Goal: Check status: Check status

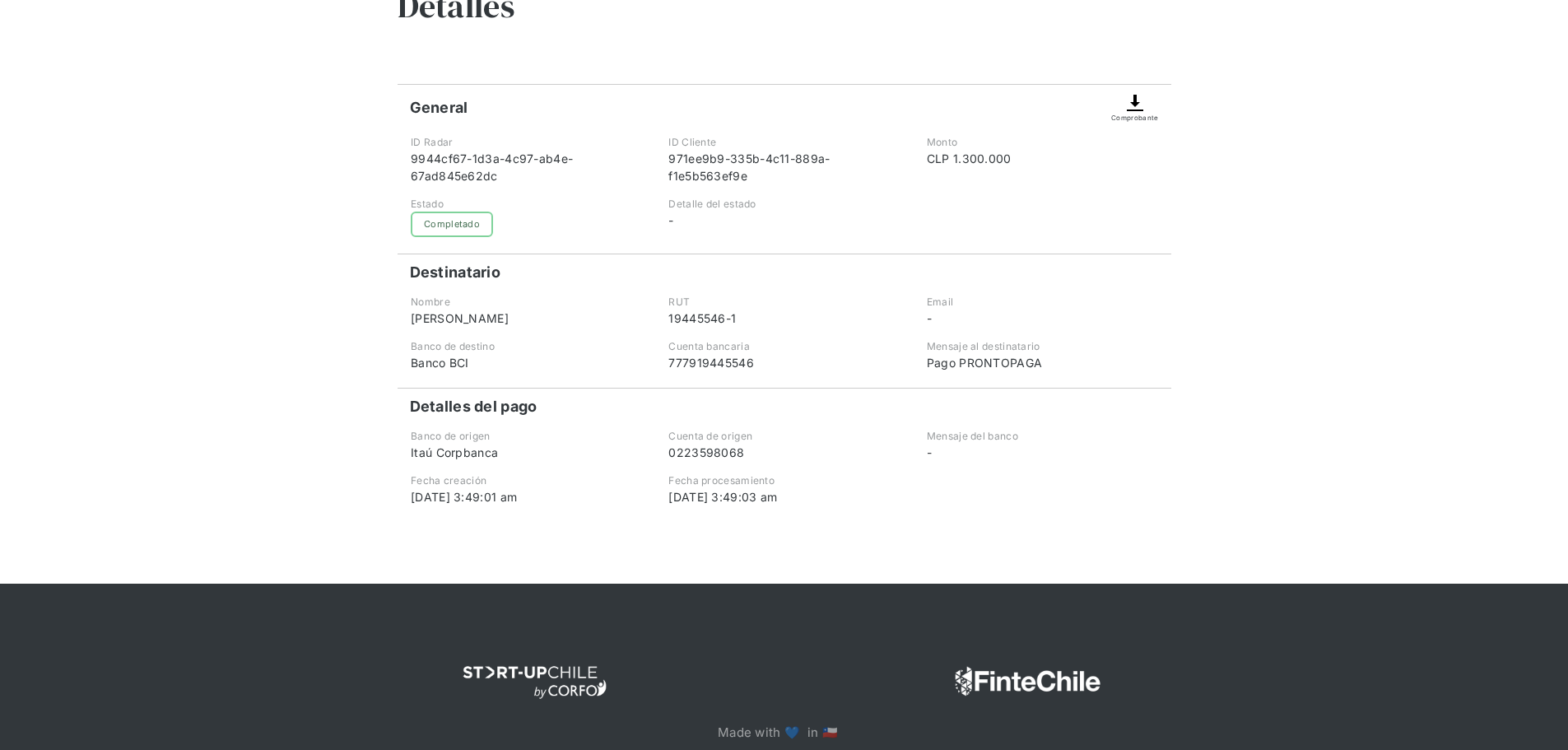
click at [838, 500] on div "[DATE] 3:49:03 am" at bounding box center [784, 497] width 231 height 17
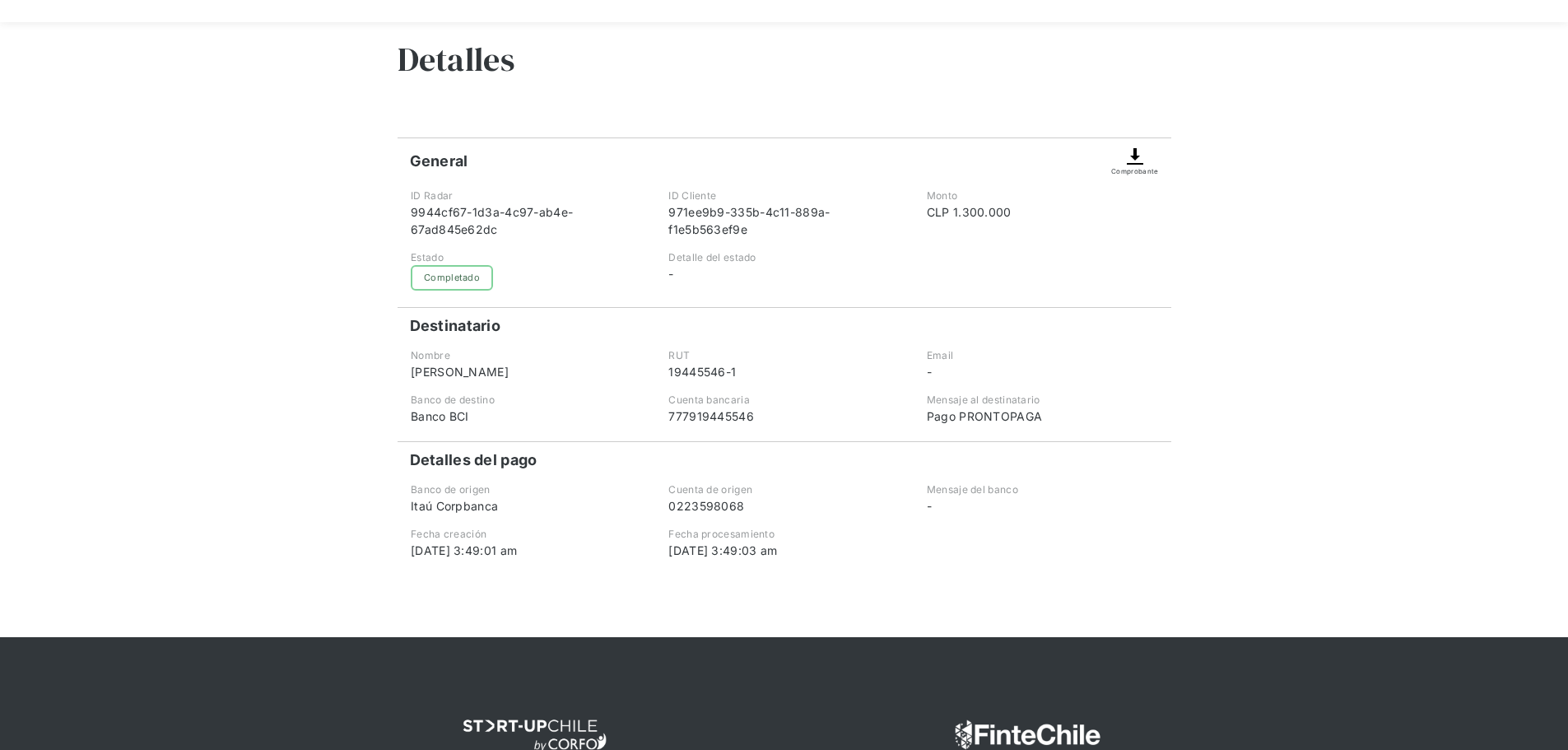
scroll to position [82, 0]
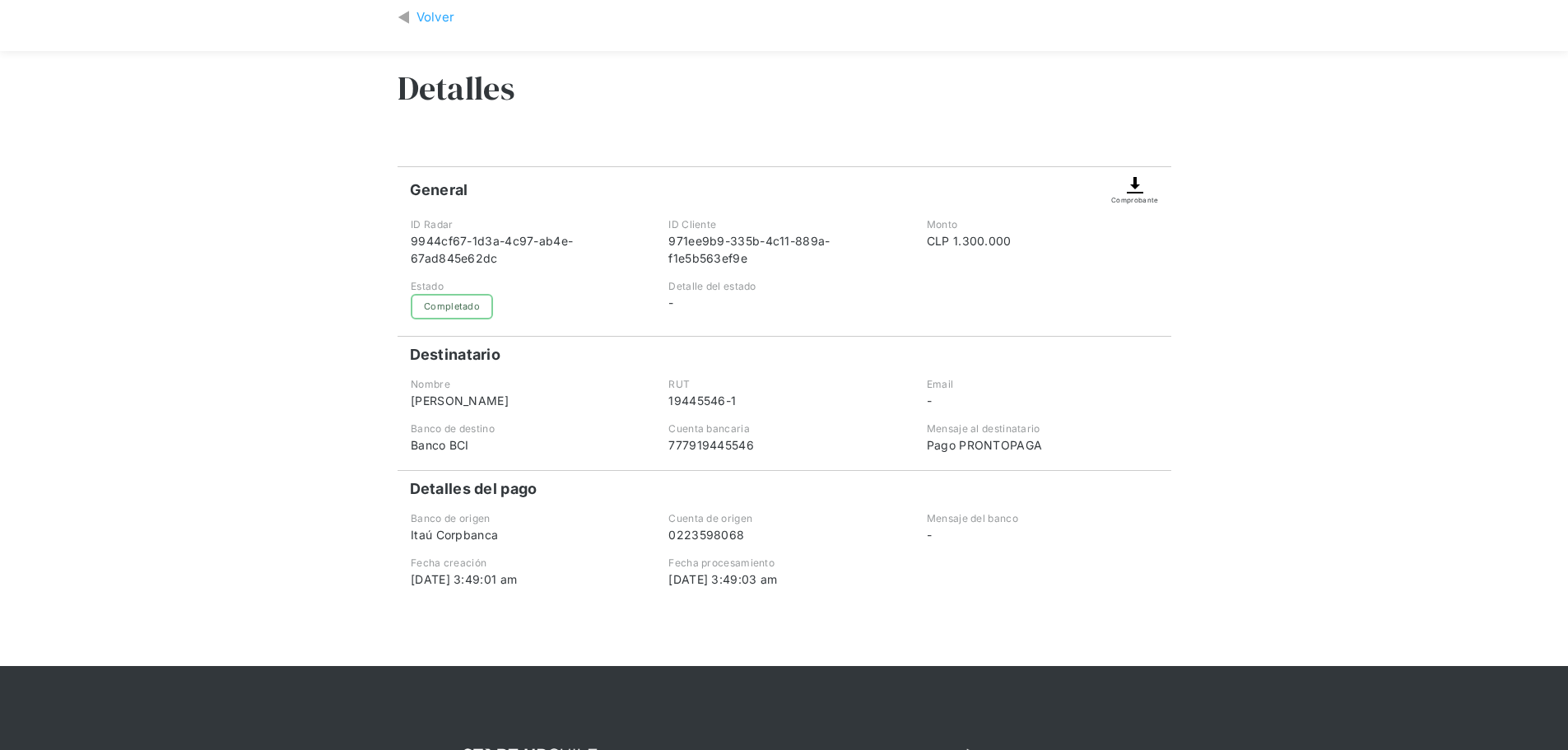
click at [418, 20] on div "Volver" at bounding box center [435, 18] width 39 height 19
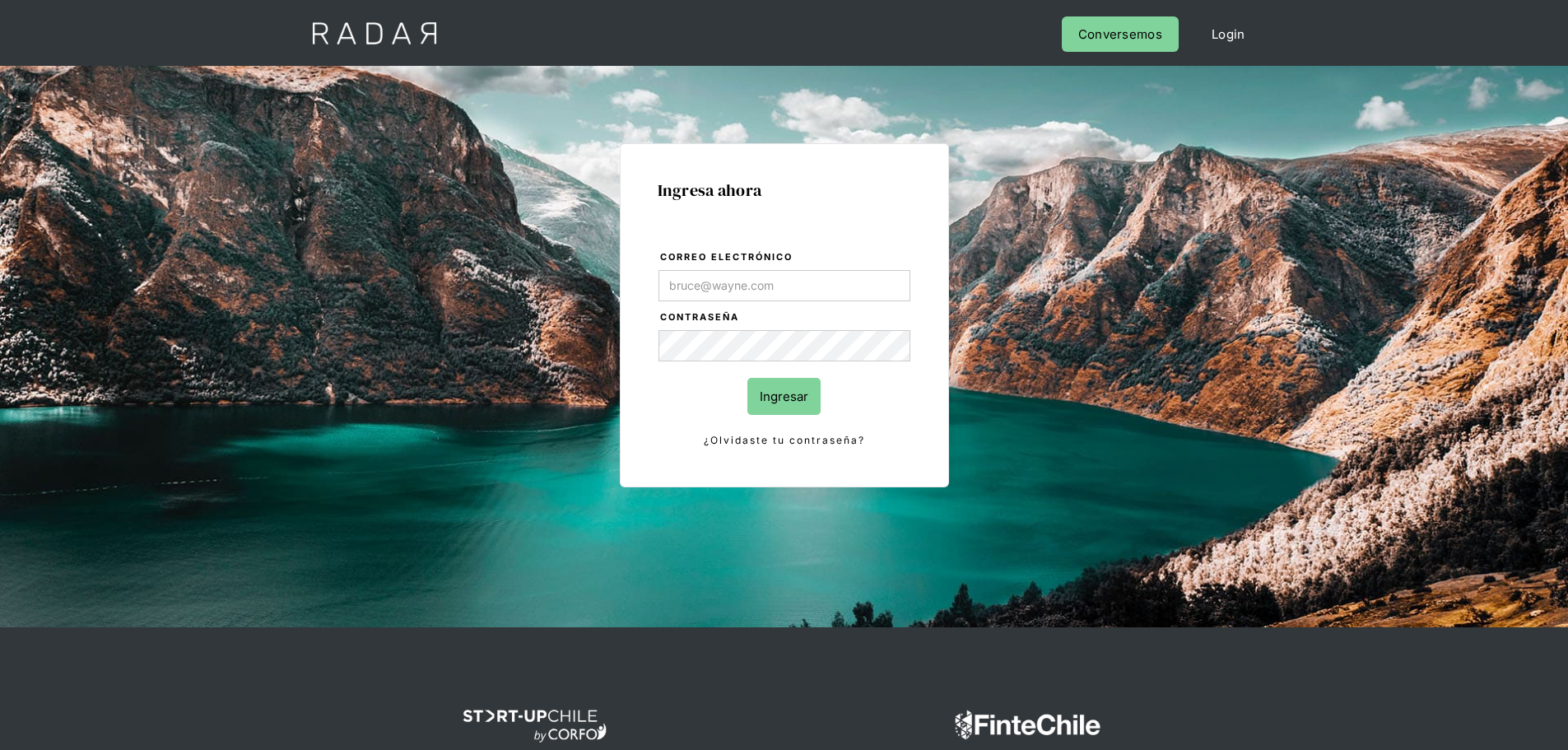
type input "Evans@prontopaga.com"
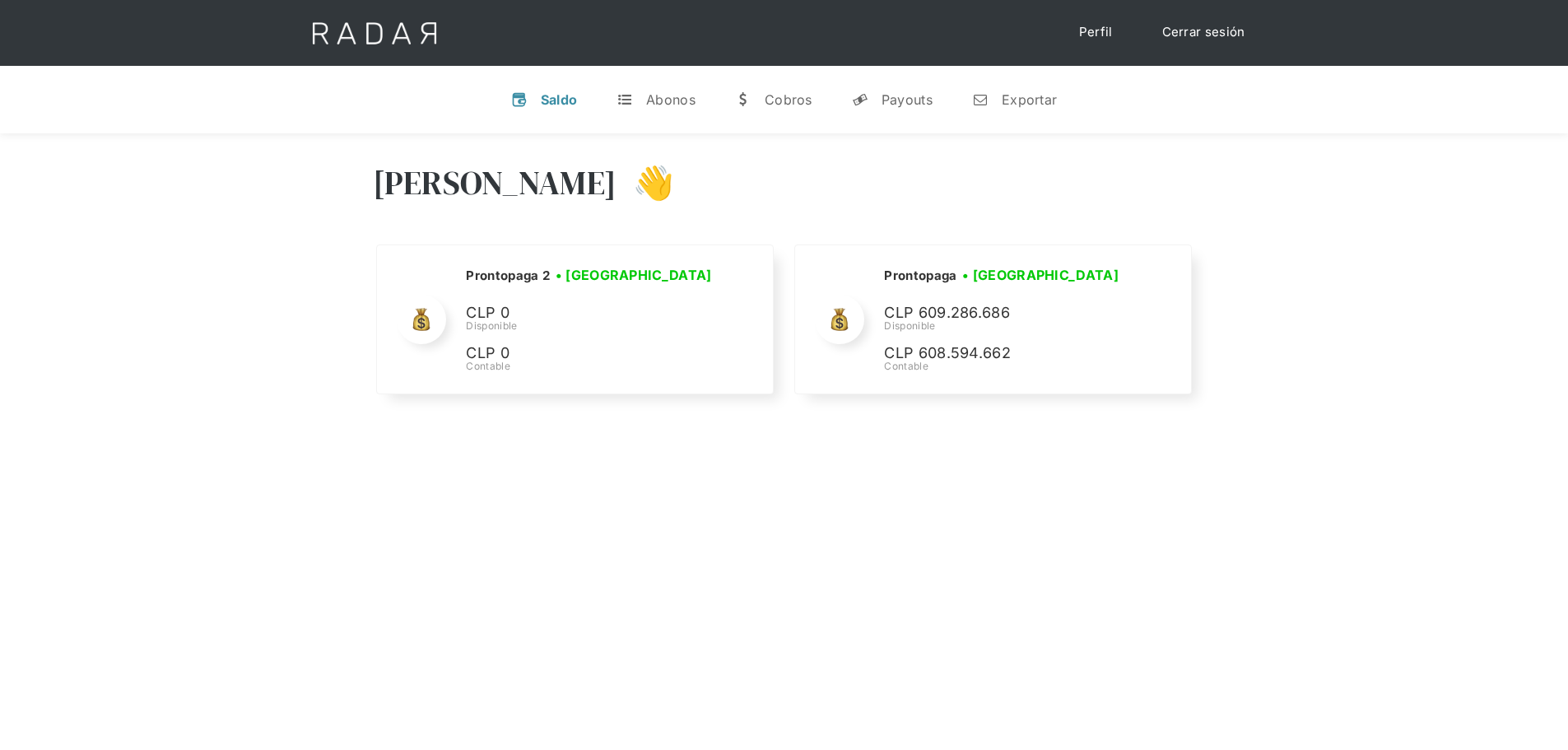
click at [1094, 444] on div "Hola Evans 👋 Cargando tus cuentas... Nombre de la empresa • Conectada • Descone…" at bounding box center [784, 508] width 1568 height 750
click at [314, 476] on div "Hola Evans 👋 Cargando tus cuentas... Nombre de la empresa • Conectada • Descone…" at bounding box center [784, 508] width 1568 height 750
click at [1461, 264] on div "Hola Evans 👋 Cargando tus cuentas... Nombre de la empresa • Conectada • Descone…" at bounding box center [784, 280] width 1568 height 294
click at [712, 441] on div "Hola Evans 👋 Cargando tus cuentas... Nombre de la empresa • Conectada • Descone…" at bounding box center [784, 508] width 1568 height 750
click at [769, 436] on div "Hola Evans 👋 Cargando tus cuentas... Nombre de la empresa • Conectada • Descone…" at bounding box center [784, 508] width 1568 height 750
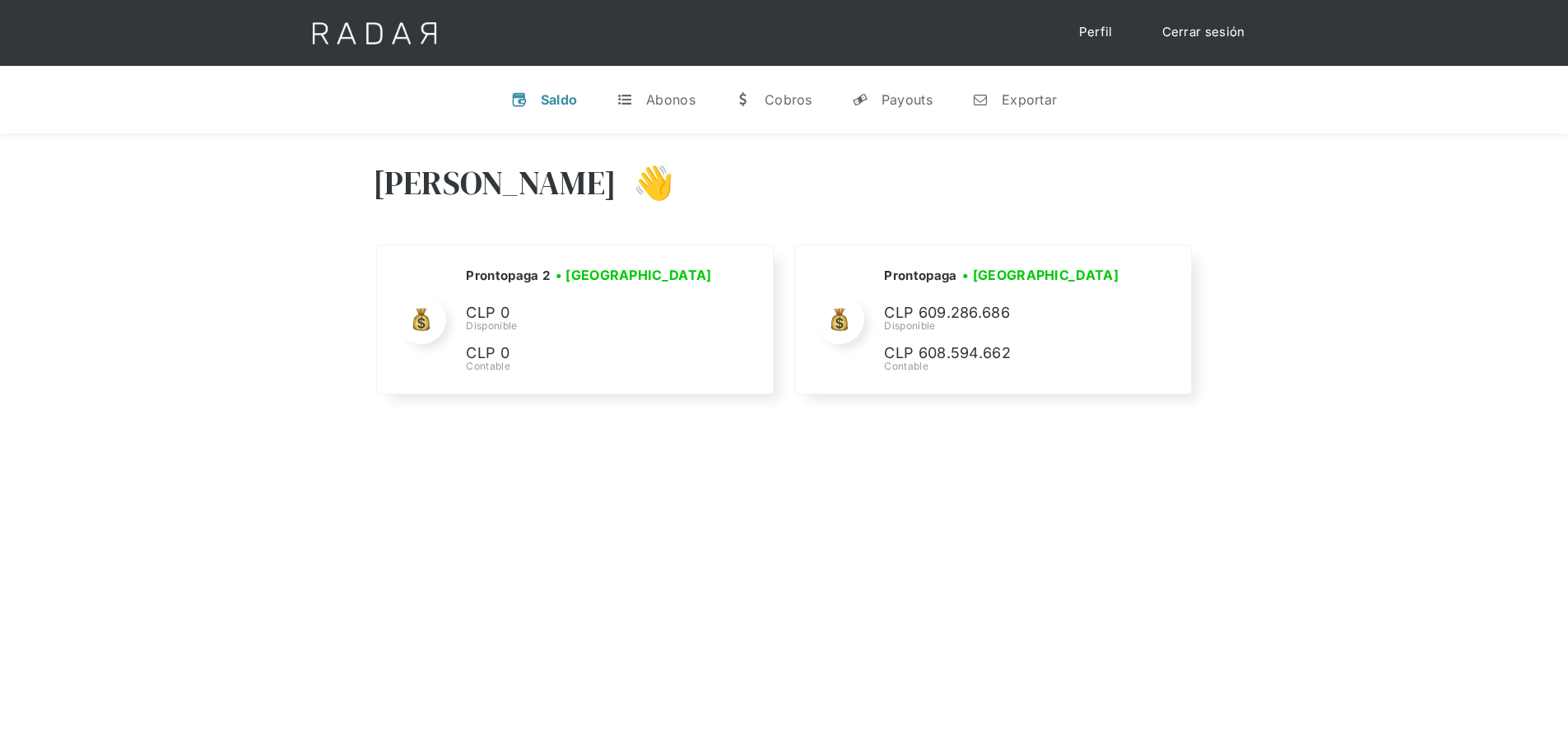
click at [1251, 332] on div "Hola Evans 👋 Cargando tus cuentas... Nombre de la empresa • Conectada • Descone…" at bounding box center [784, 280] width 1568 height 294
click at [1166, 195] on div "Hola Evans 👋" at bounding box center [784, 195] width 823 height 99
click at [911, 100] on div "Payouts" at bounding box center [907, 99] width 51 height 16
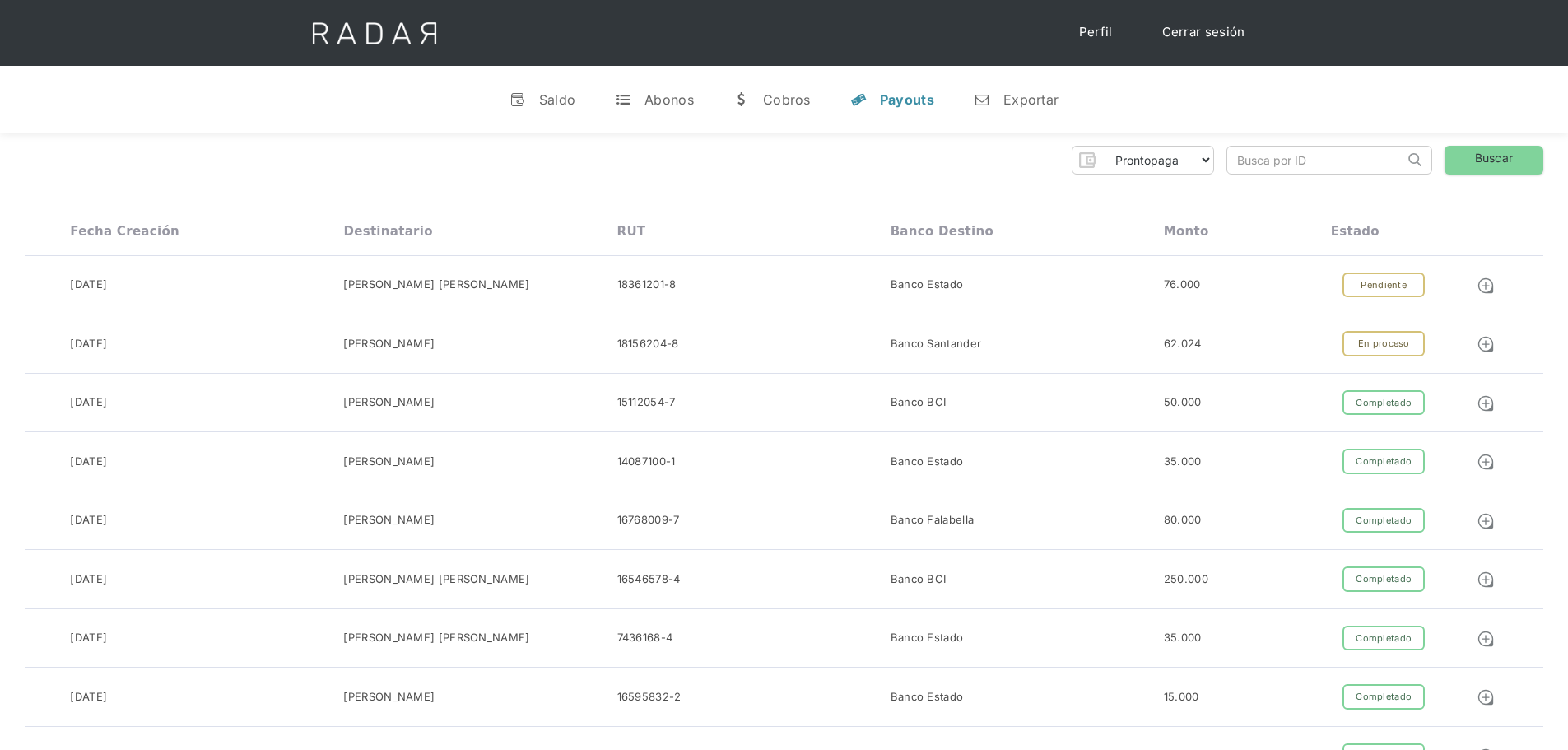
click at [1280, 160] on input "search" at bounding box center [1316, 160] width 177 height 28
click at [1301, 169] on input "search" at bounding box center [1316, 160] width 177 height 28
click at [1247, 154] on input "search" at bounding box center [1316, 160] width 177 height 28
paste input ""9944cf67-1d3a-4c97-ab4e-67ad845e62dc","
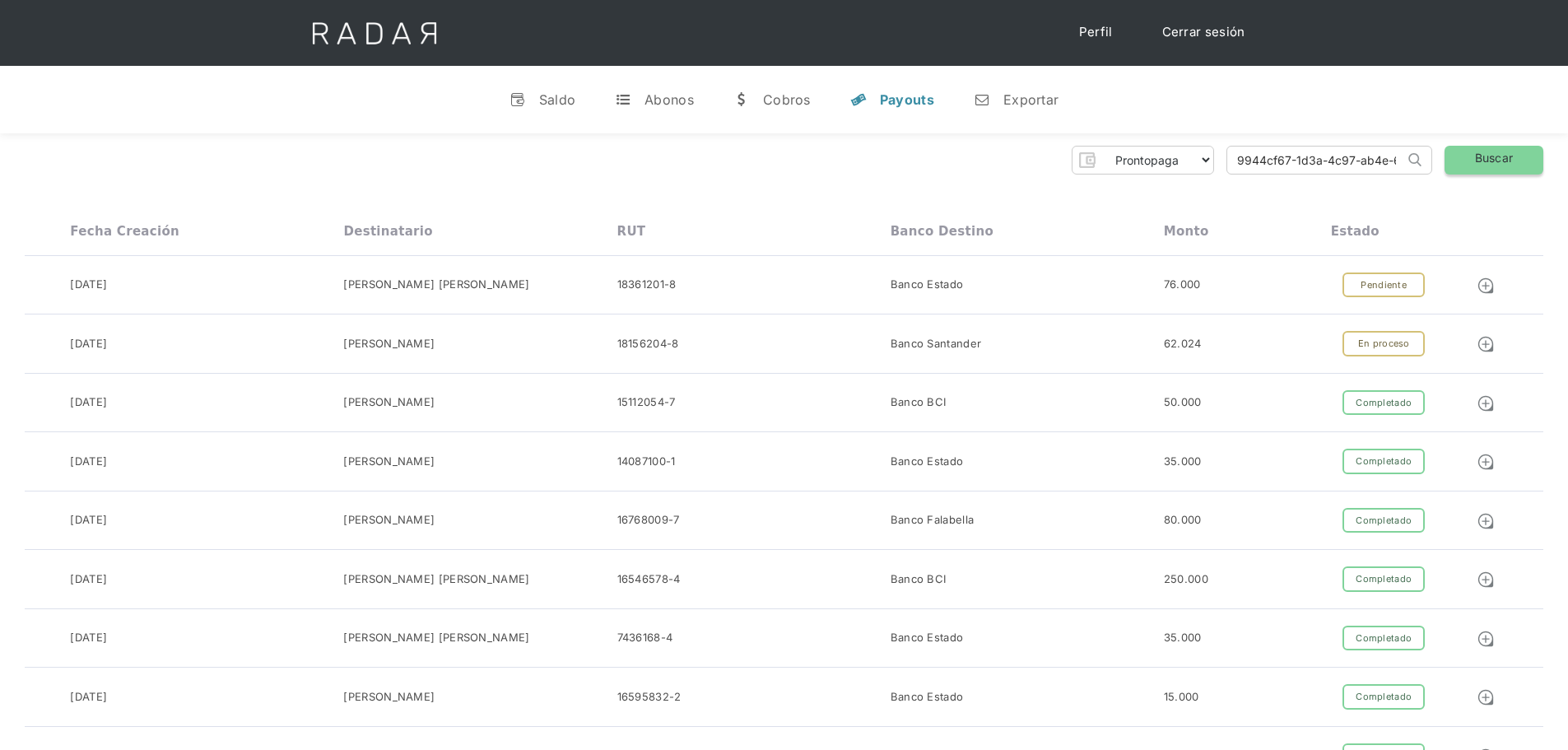
type input "9944cf67-1d3a-4c97-ab4e-67ad845e62dc"
click at [1478, 155] on link "Buscar" at bounding box center [1494, 160] width 99 height 29
